Goal: Complete application form

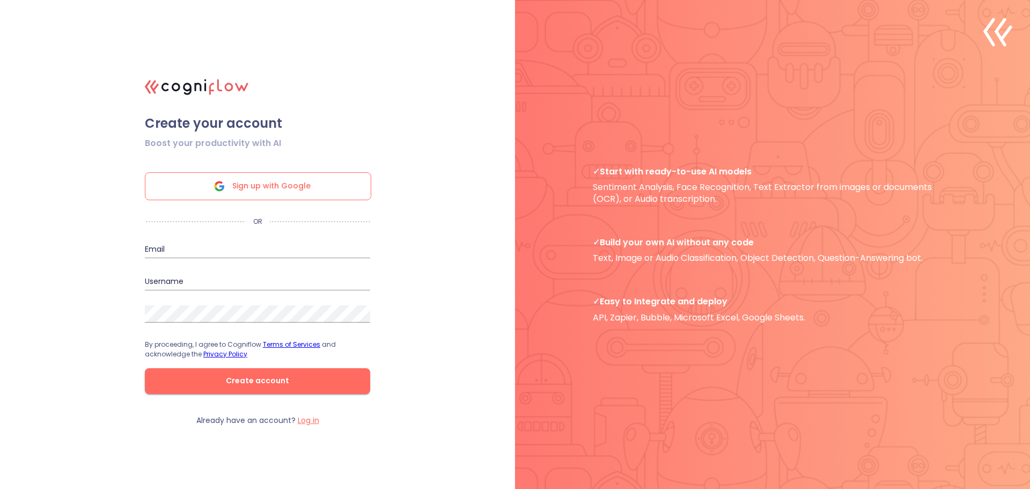
click at [258, 179] on span "Sign up with Google" at bounding box center [271, 186] width 78 height 27
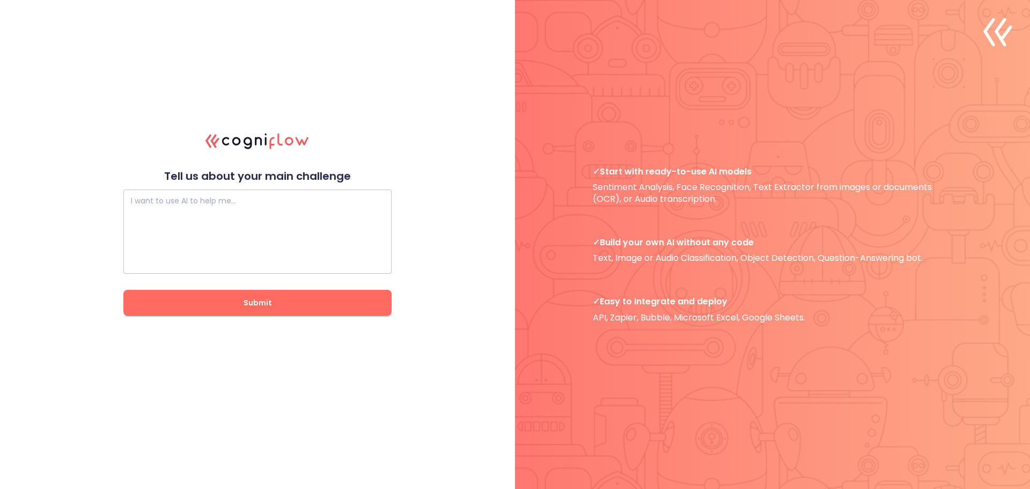
click at [321, 202] on textarea at bounding box center [257, 232] width 253 height 64
paste textarea "Lore ip Dolor Sitametcons AD Elits. Do eiusm te incididu ut laboreetd (magnaa, …"
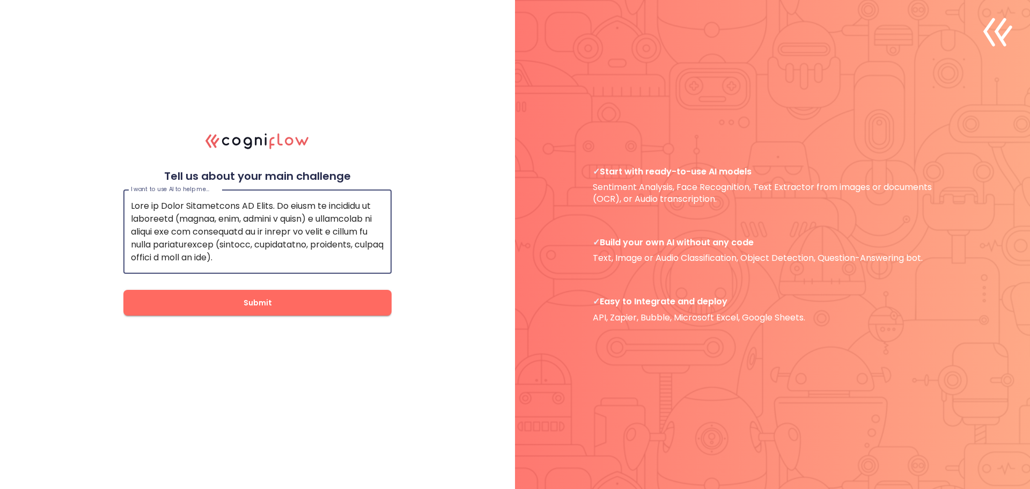
scroll to position [1030, 0]
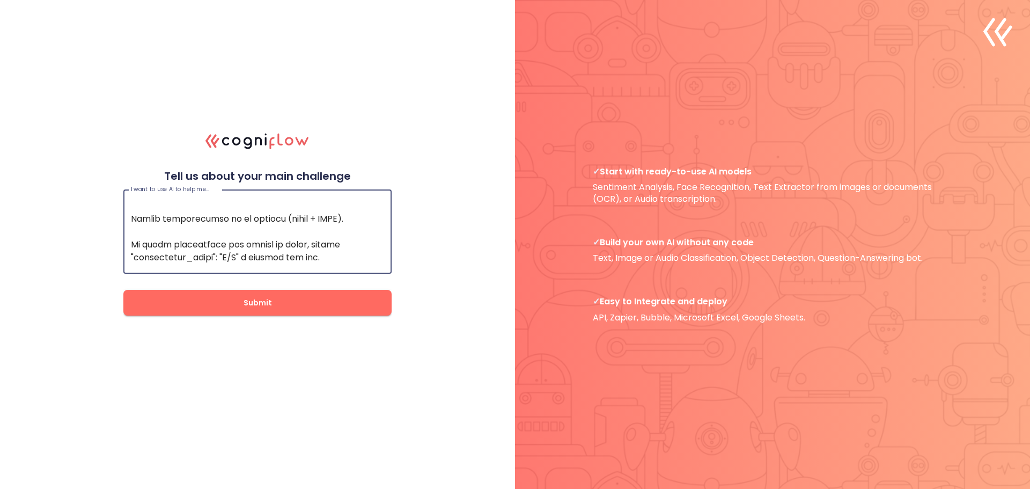
type textarea "Lore ip Dolor Sitametcons AD Elits. Do eiusm te incididu ut laboreetd (magnaa, …"
click at [315, 303] on span "Submit" at bounding box center [258, 302] width 234 height 13
